Goal: Information Seeking & Learning: Learn about a topic

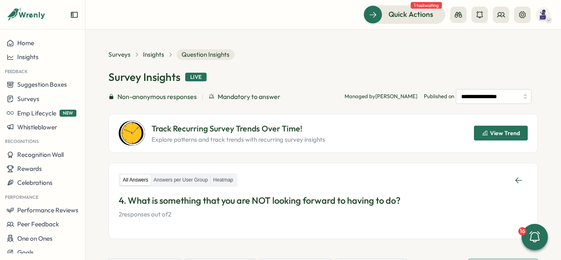
scroll to position [153, 0]
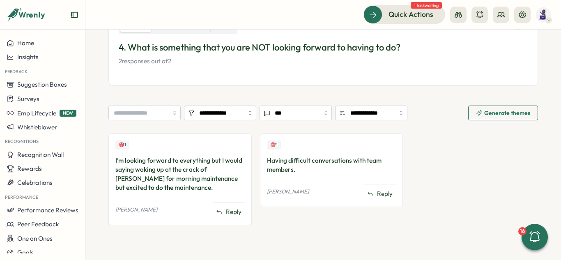
click at [303, 35] on div "All Answers Answers per User Group Heatmap 4. What is something that you are NO…" at bounding box center [323, 43] width 409 height 46
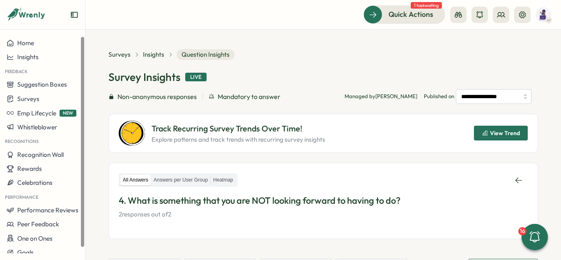
scroll to position [6, 0]
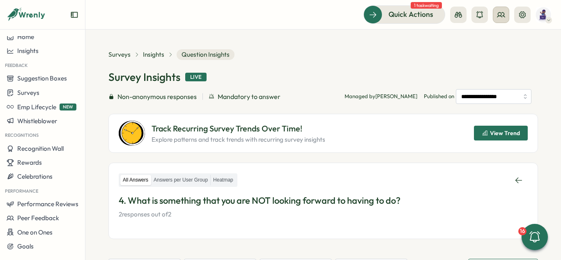
click at [503, 18] on icon at bounding box center [501, 15] width 8 height 8
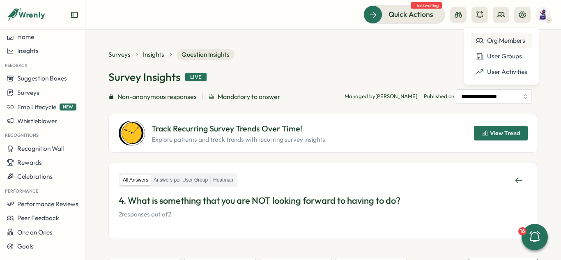
click at [509, 39] on div "Org Members" at bounding box center [502, 40] width 52 height 9
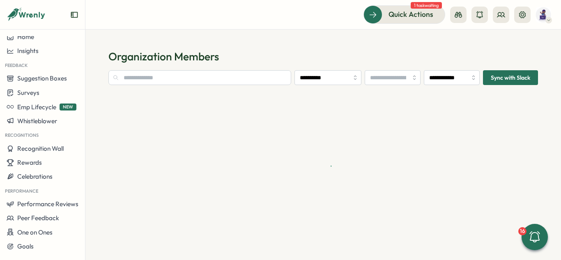
type input "**********"
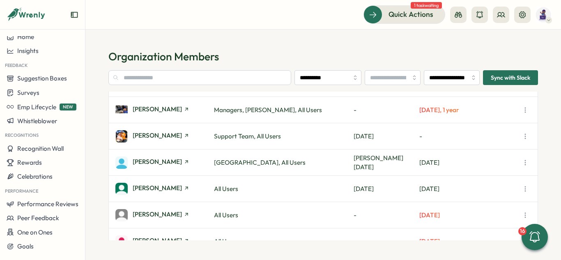
scroll to position [263, 0]
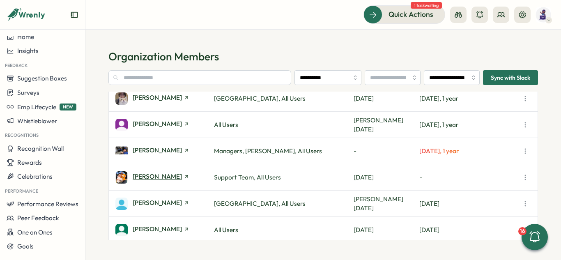
click at [163, 179] on span "Bryan Doster" at bounding box center [157, 176] width 49 height 6
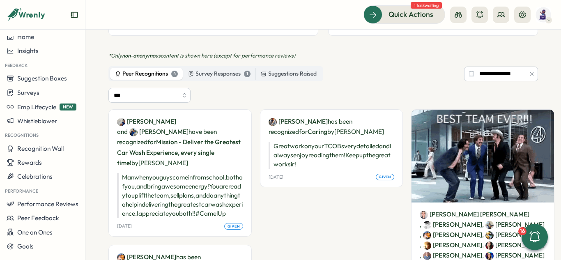
scroll to position [411, 0]
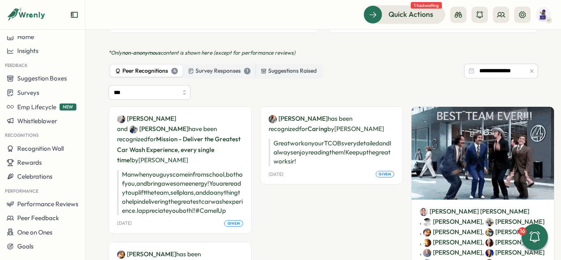
click at [543, 119] on section "**********" at bounding box center [323, 145] width 476 height 231
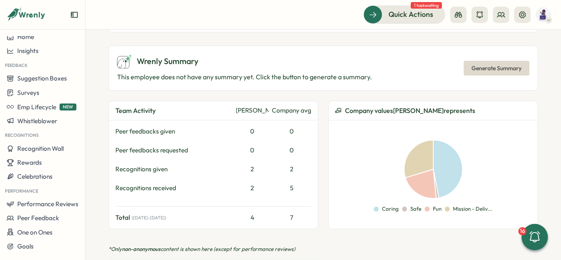
scroll to position [0, 0]
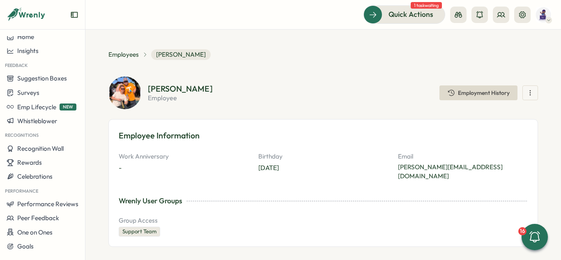
click at [526, 93] on icon "button" at bounding box center [530, 93] width 8 height 8
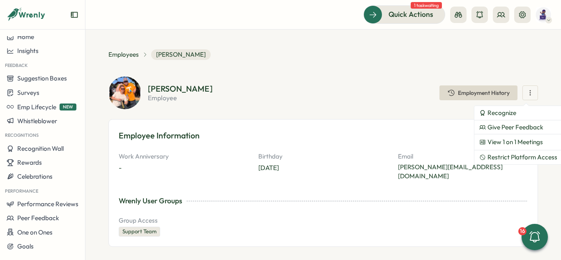
click at [536, 64] on section "**********" at bounding box center [323, 145] width 476 height 231
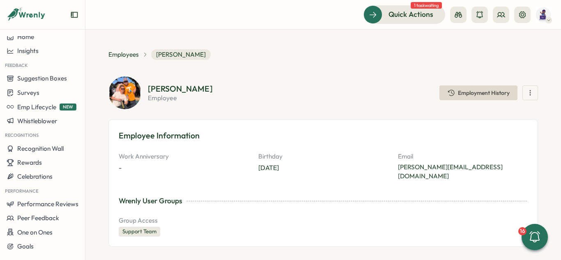
click at [510, 59] on div "Employees Bryan Doster" at bounding box center [323, 54] width 430 height 11
click at [499, 18] on icon at bounding box center [501, 15] width 8 height 8
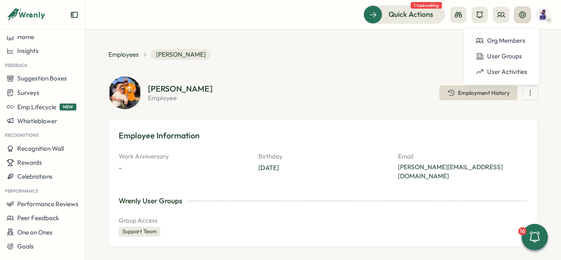
click at [524, 17] on icon at bounding box center [523, 15] width 8 height 8
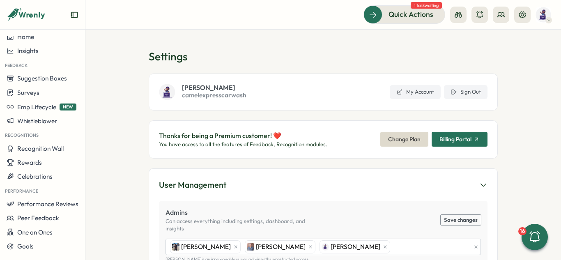
click at [524, 97] on section "Settings John Sproul camelexpresscarwash My Account Sign Out Thanks for being a…" at bounding box center [323, 145] width 476 height 231
click at [246, 46] on section "Settings John Sproul camelexpresscarwash My Account Sign Out Thanks for being a…" at bounding box center [323, 145] width 476 height 231
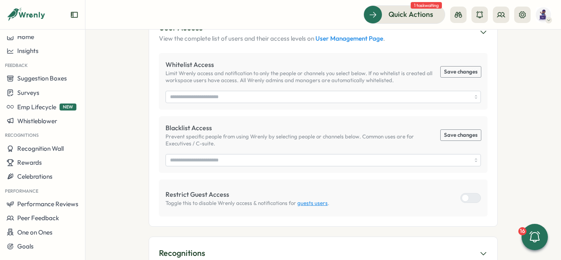
scroll to position [370, 0]
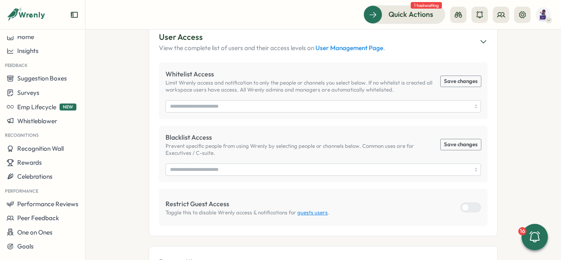
click at [517, 126] on section "Settings John Sproul camelexpresscarwash My Account Sign Out Thanks for being a…" at bounding box center [323, 145] width 476 height 231
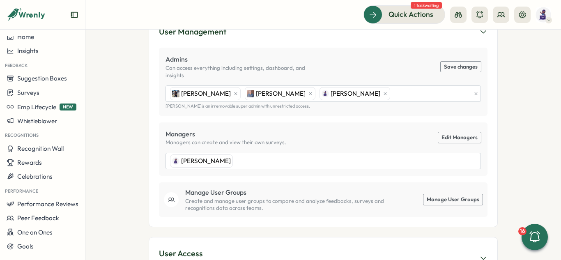
scroll to position [164, 0]
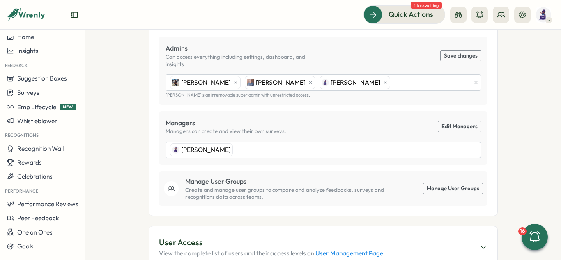
click at [471, 121] on link "Edit Managers" at bounding box center [459, 126] width 43 height 11
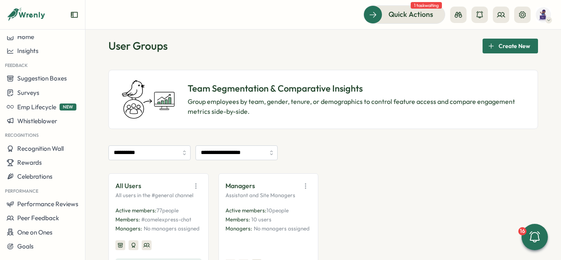
scroll to position [8, 0]
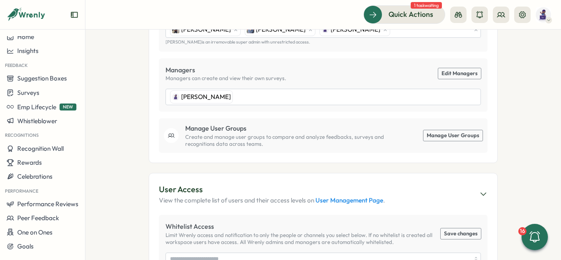
scroll to position [205, 0]
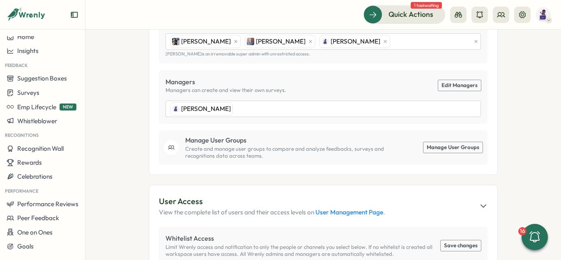
click at [464, 80] on link "Edit Managers" at bounding box center [459, 85] width 43 height 11
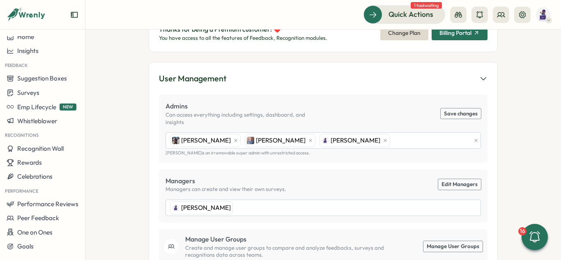
scroll to position [123, 0]
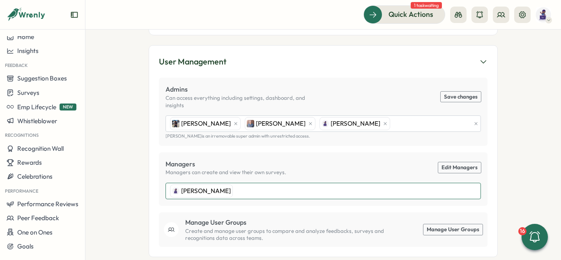
click at [256, 183] on div "John Sproul" at bounding box center [322, 191] width 309 height 16
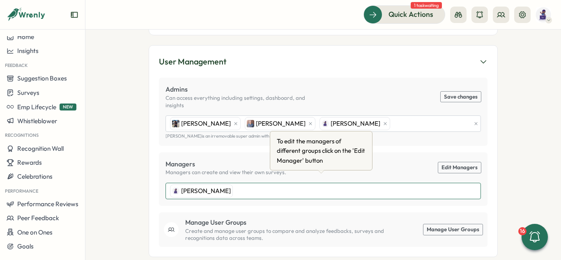
click at [250, 183] on div "[PERSON_NAME]" at bounding box center [322, 191] width 309 height 16
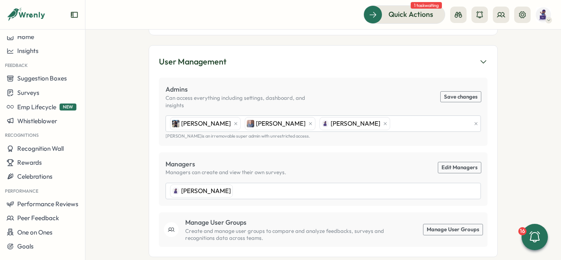
click at [462, 162] on link "Edit Managers" at bounding box center [459, 167] width 43 height 11
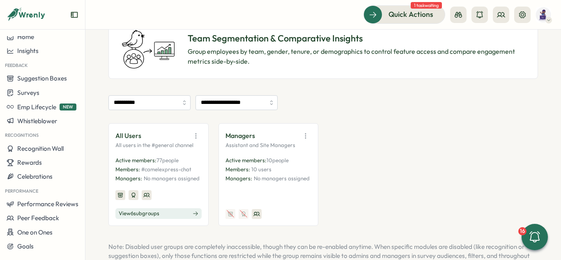
scroll to position [90, 0]
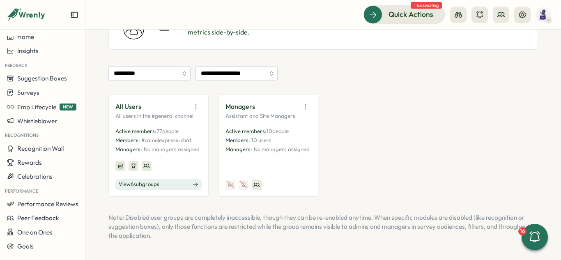
click at [194, 105] on icon "button" at bounding box center [196, 107] width 8 height 8
click at [184, 136] on button "Edit" at bounding box center [174, 139] width 52 height 14
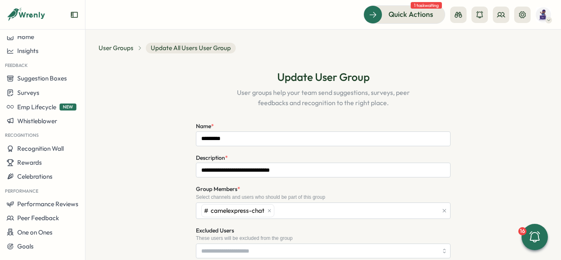
type input "**********"
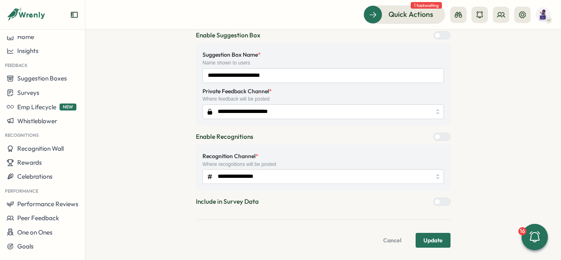
scroll to position [371, 0]
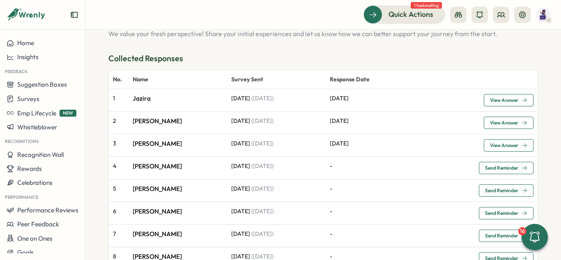
scroll to position [41, 0]
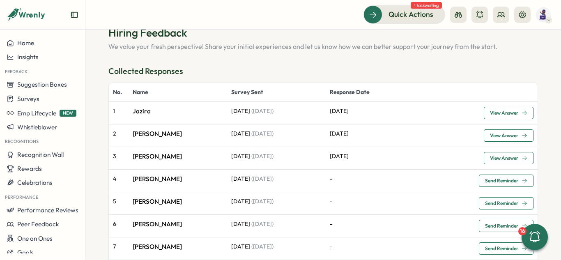
click at [501, 111] on span "View Answer" at bounding box center [504, 113] width 28 height 5
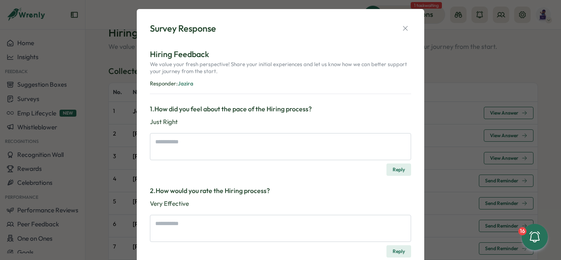
scroll to position [0, 0]
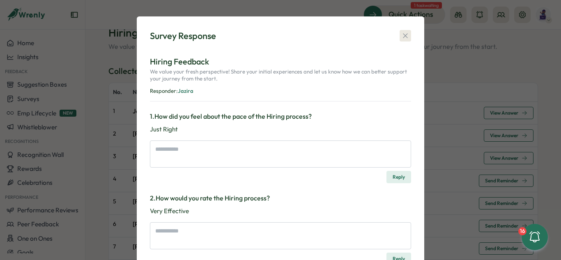
click at [406, 38] on icon "button" at bounding box center [405, 36] width 5 height 5
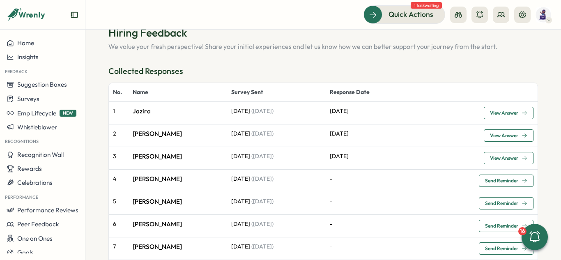
click at [508, 137] on span "View Answer" at bounding box center [504, 135] width 28 height 5
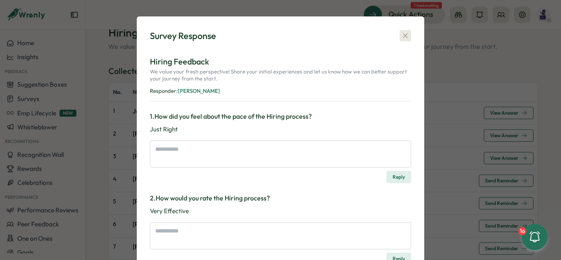
click at [401, 37] on icon "button" at bounding box center [405, 36] width 8 height 8
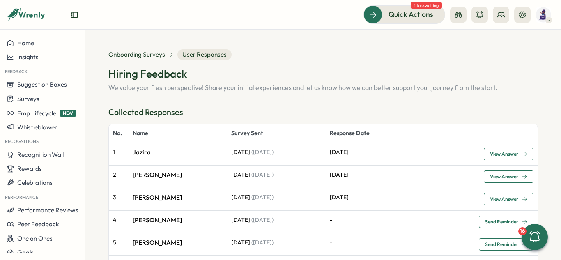
click at [493, 200] on span "View Answer" at bounding box center [504, 199] width 28 height 5
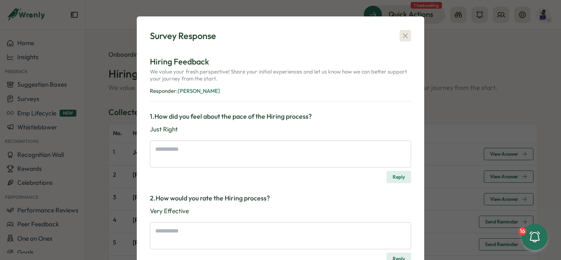
click at [406, 35] on icon "button" at bounding box center [405, 36] width 8 height 8
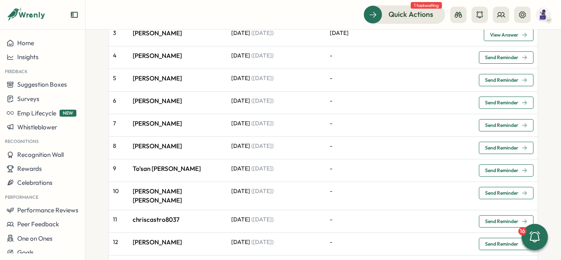
scroll to position [247, 0]
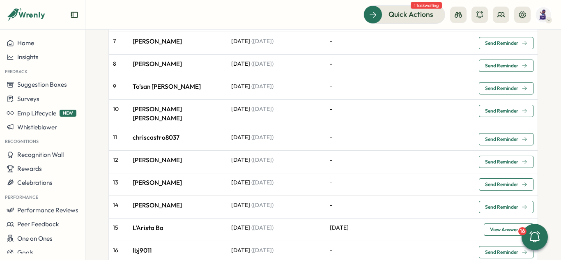
click at [495, 110] on span "Send Reminder" at bounding box center [501, 110] width 33 height 5
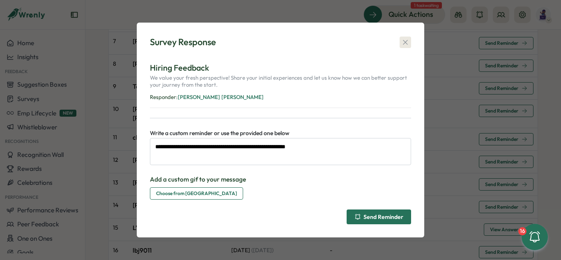
click at [409, 43] on icon "button" at bounding box center [405, 42] width 8 height 8
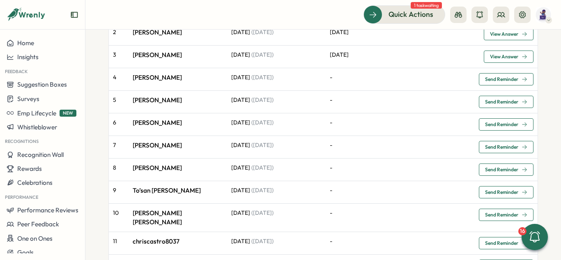
scroll to position [82, 0]
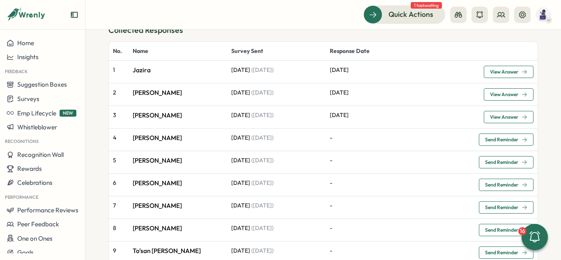
click at [512, 118] on span "View Answer" at bounding box center [504, 117] width 28 height 5
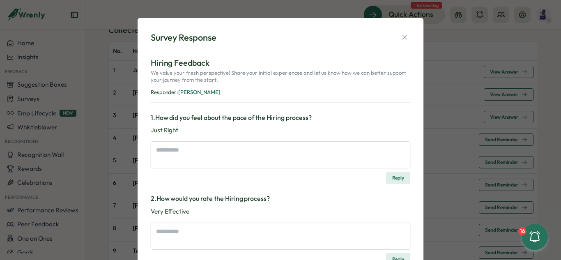
type textarea "*"
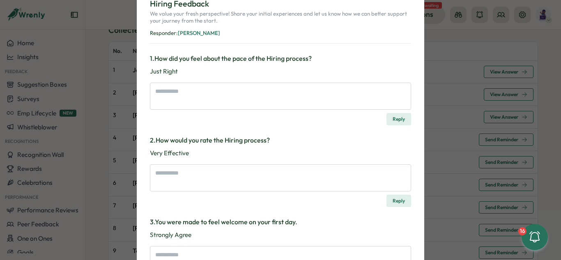
scroll to position [0, 0]
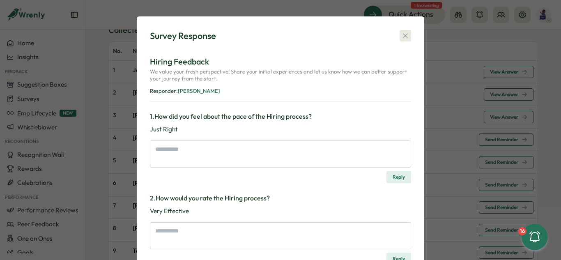
click at [406, 35] on icon "button" at bounding box center [405, 36] width 8 height 8
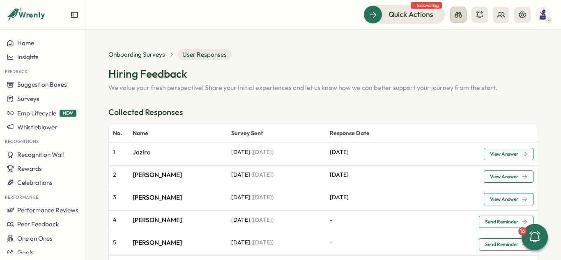
click at [457, 14] on icon at bounding box center [459, 15] width 8 height 8
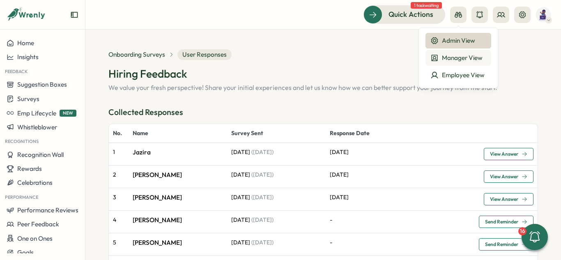
click at [460, 58] on div "Manager View" at bounding box center [459, 57] width 56 height 9
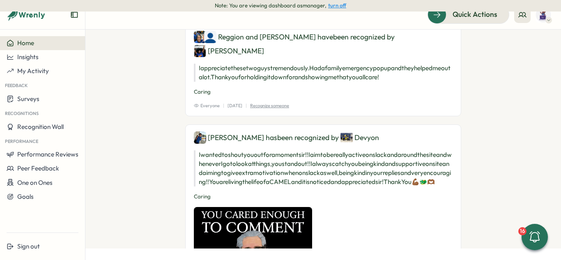
scroll to position [544, 0]
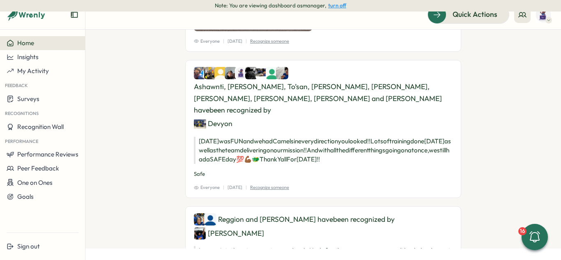
click at [332, 8] on button "turn off" at bounding box center [337, 5] width 18 height 6
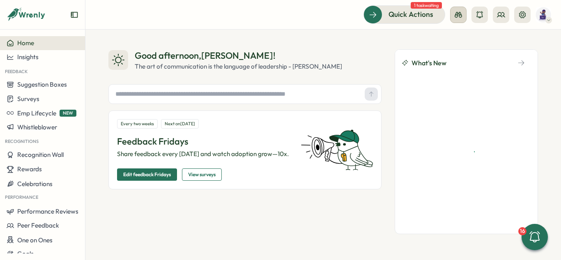
click at [464, 14] on button at bounding box center [458, 15] width 16 height 16
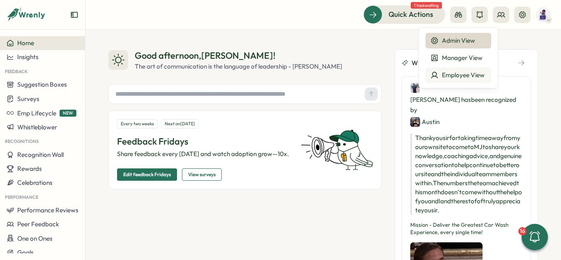
click at [458, 74] on div "Employee View" at bounding box center [459, 75] width 56 height 9
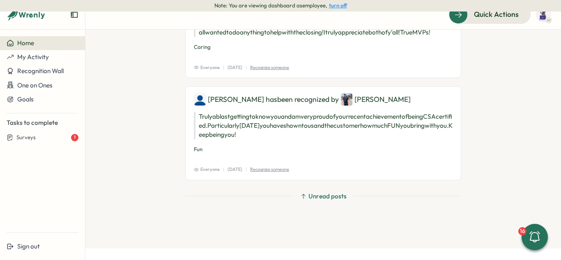
scroll to position [2936, 0]
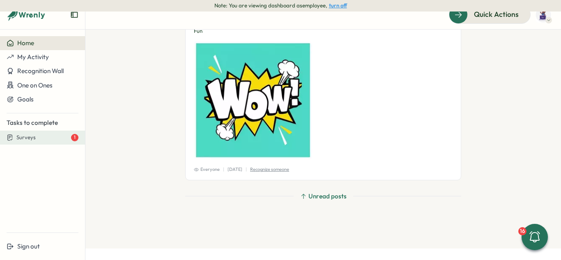
click at [50, 138] on div "Surveys 1" at bounding box center [47, 137] width 62 height 7
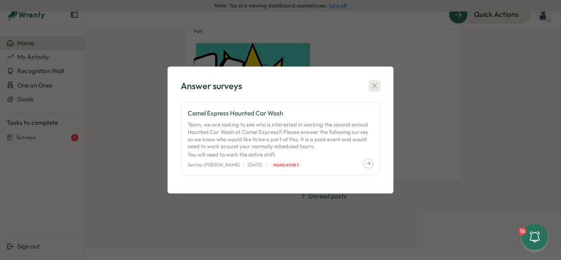
click at [377, 85] on icon "button" at bounding box center [375, 86] width 8 height 8
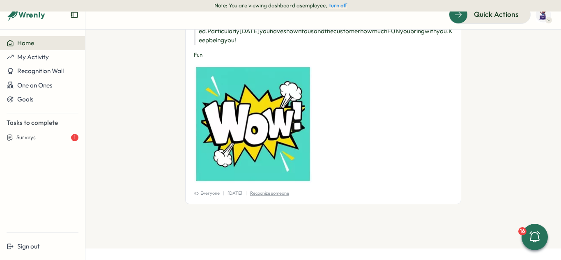
scroll to position [2772, 0]
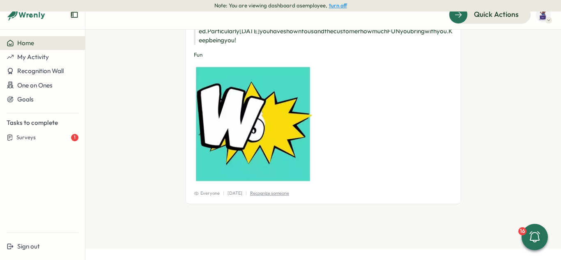
click at [75, 14] on icon "Expand sidebar" at bounding box center [74, 15] width 8 height 8
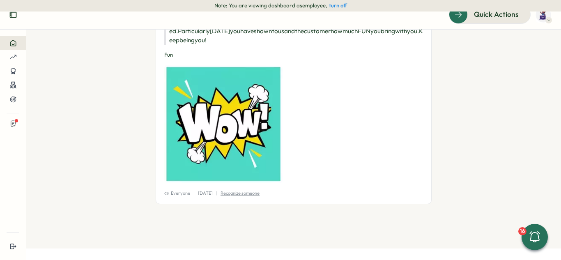
click at [15, 17] on icon "Expand sidebar" at bounding box center [12, 15] width 7 height 6
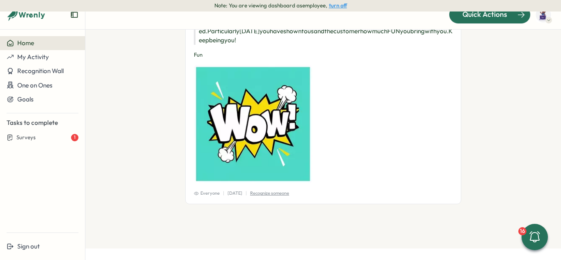
scroll to position [2320, 0]
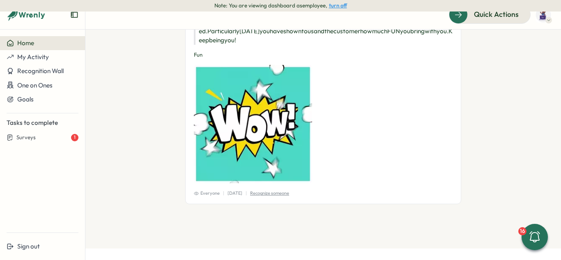
click at [337, 7] on button "turn off" at bounding box center [338, 5] width 18 height 6
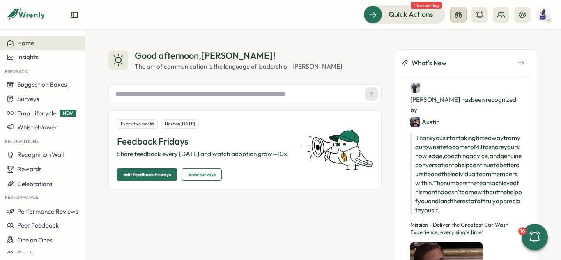
click at [464, 12] on button at bounding box center [458, 15] width 16 height 16
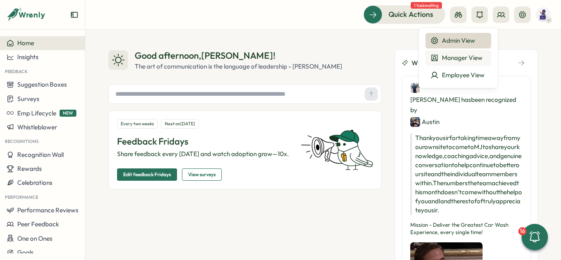
click at [455, 59] on div "Manager View" at bounding box center [459, 57] width 56 height 9
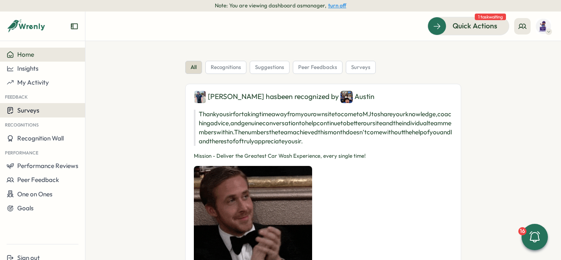
click at [39, 110] on span "Surveys" at bounding box center [28, 110] width 22 height 8
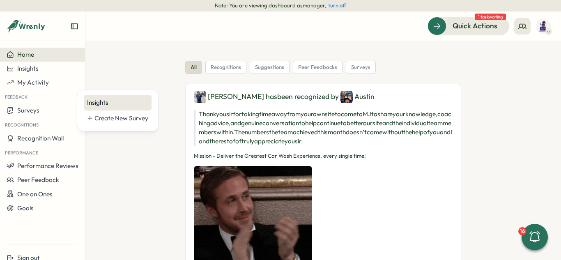
click at [90, 100] on div "Insights" at bounding box center [117, 102] width 61 height 9
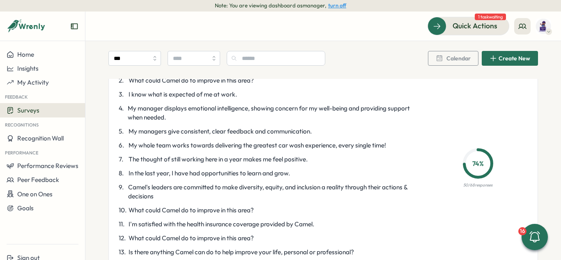
scroll to position [2342, 0]
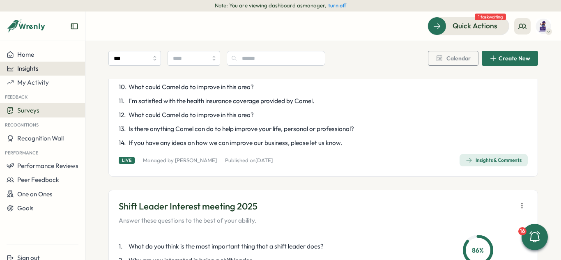
click at [48, 70] on div "Insights" at bounding box center [43, 68] width 72 height 7
click at [56, 53] on div "Home" at bounding box center [43, 54] width 72 height 7
